Goal: Information Seeking & Learning: Learn about a topic

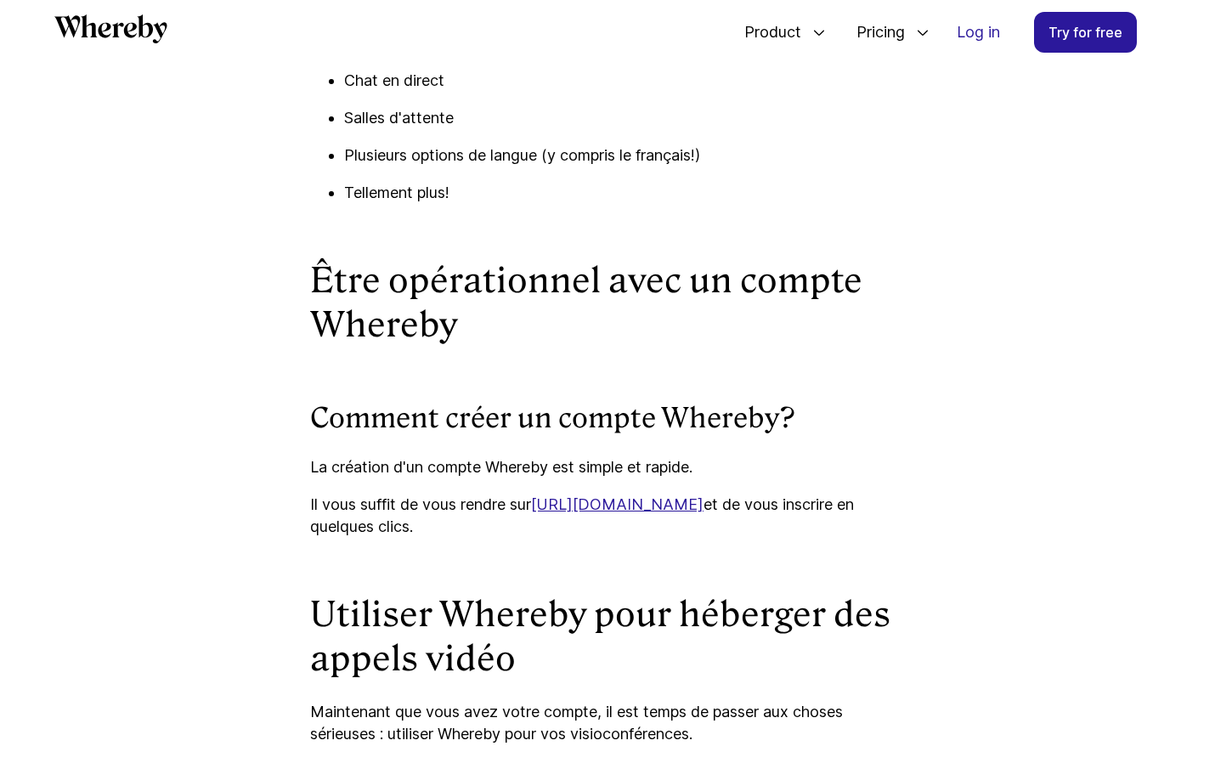
scroll to position [3281, 0]
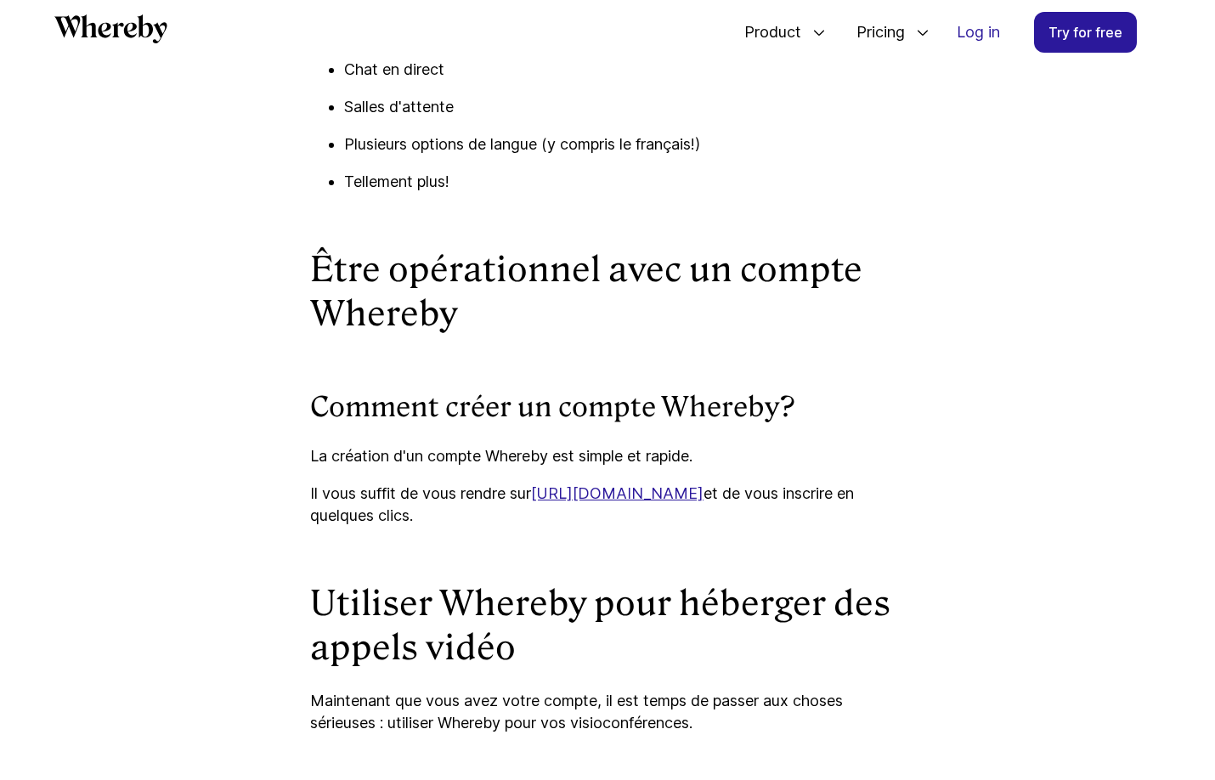
click at [627, 502] on link "[URL][DOMAIN_NAME]" at bounding box center [617, 493] width 173 height 18
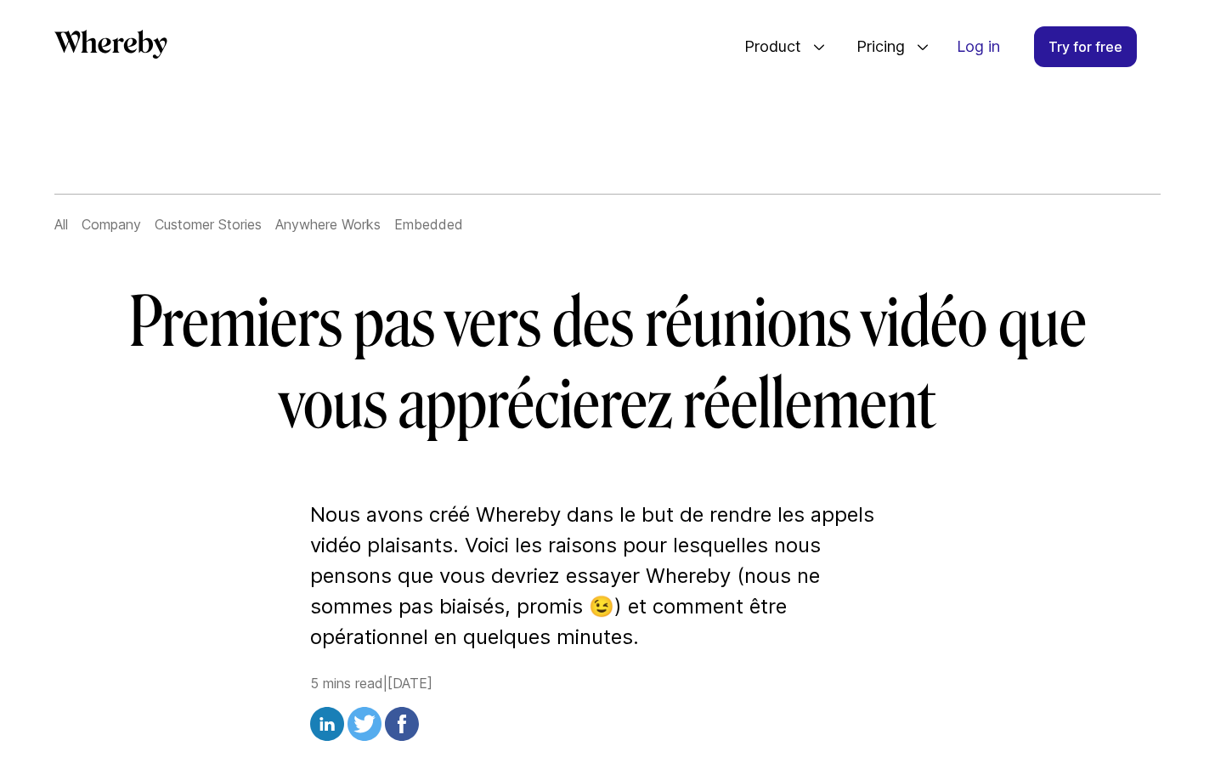
scroll to position [82, 0]
